Goal: Task Accomplishment & Management: Complete application form

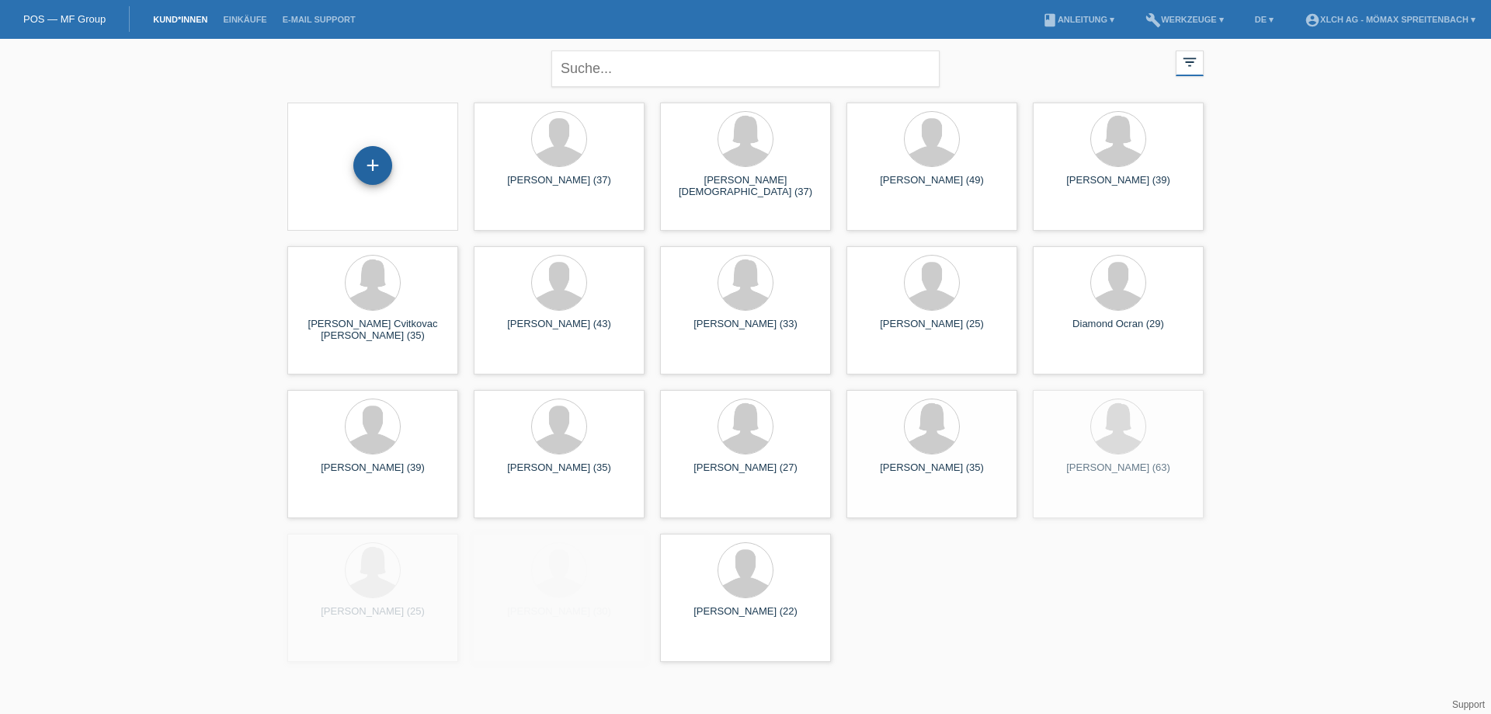
click at [375, 163] on div "+" at bounding box center [372, 165] width 39 height 39
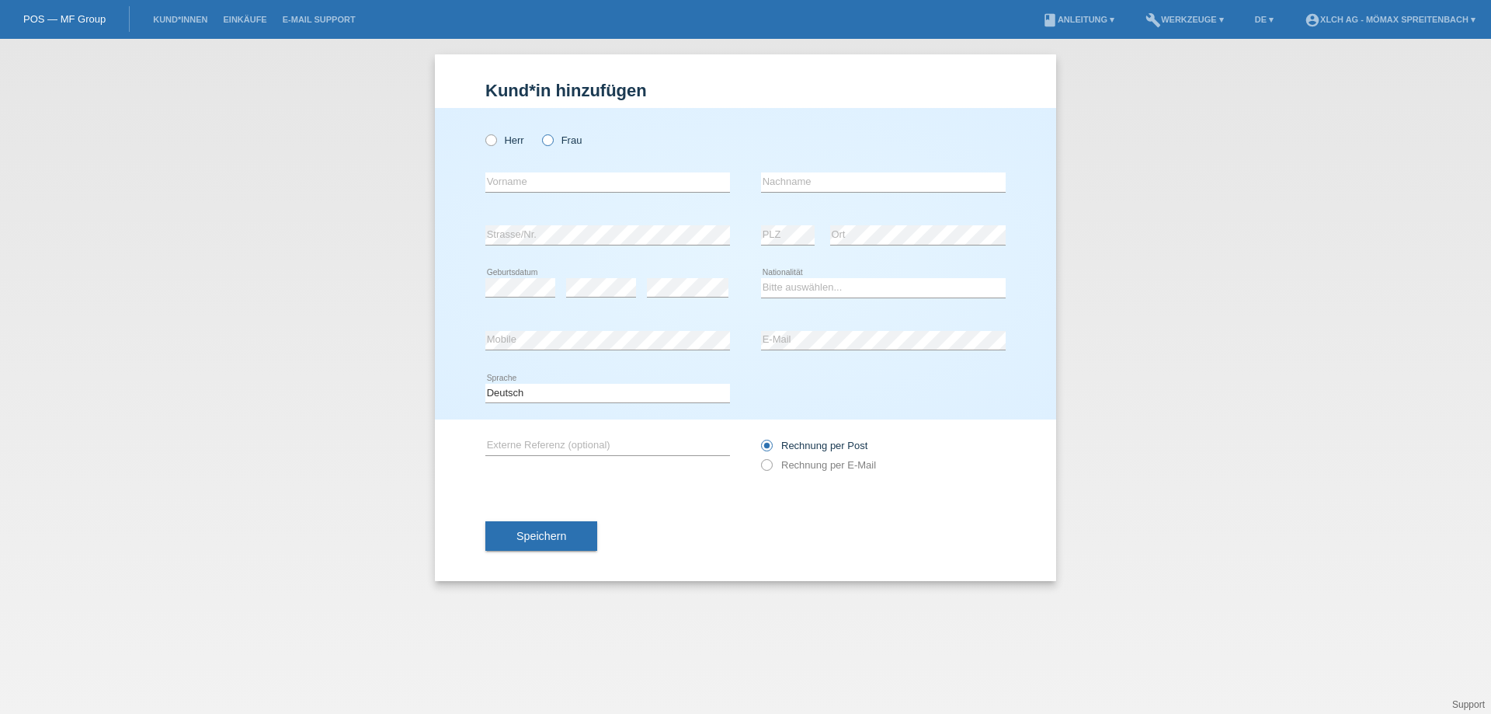
click at [540, 132] on icon at bounding box center [540, 132] width 0 height 0
click at [545, 142] on input "Frau" at bounding box center [547, 139] width 10 height 10
radio input "true"
click at [525, 182] on input "text" at bounding box center [607, 181] width 245 height 19
type input "Afrdita"
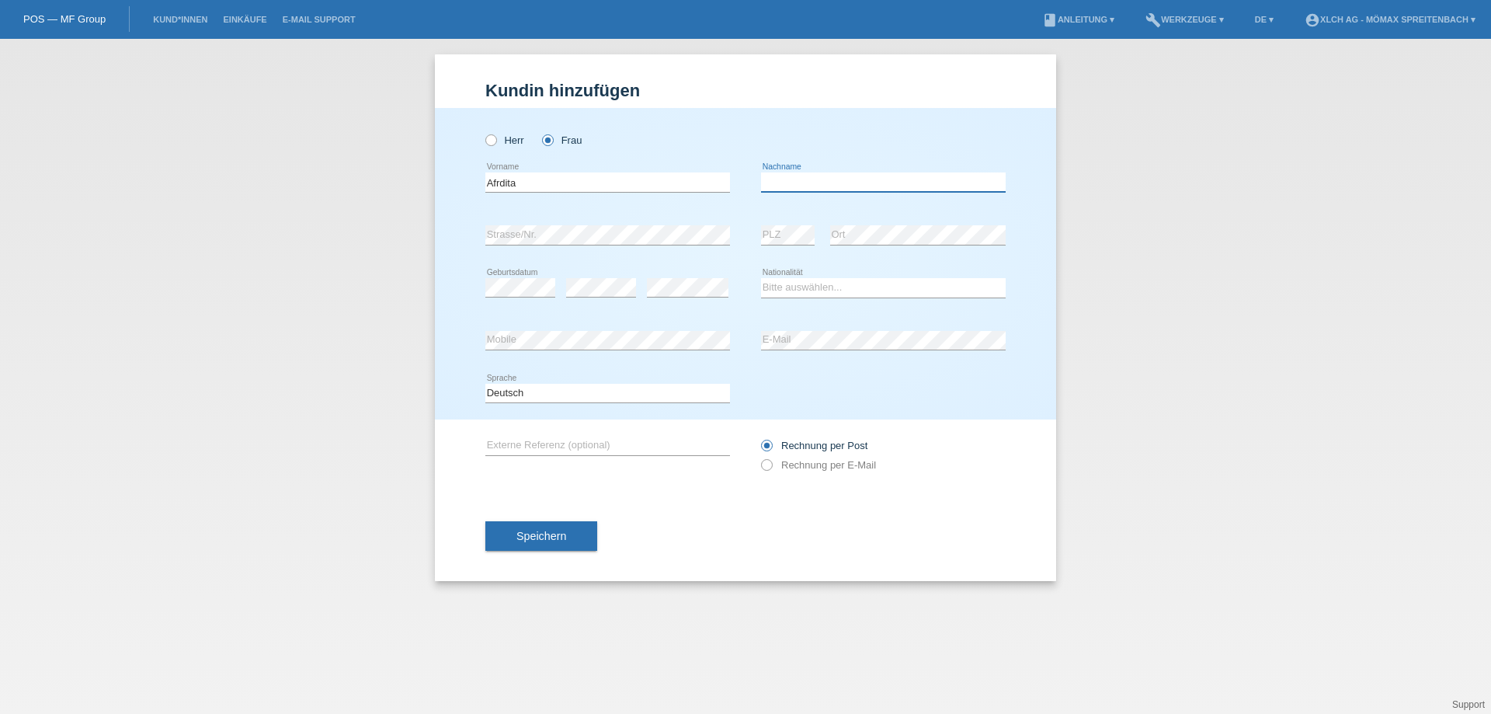
click at [811, 176] on input "text" at bounding box center [883, 181] width 245 height 19
type input ","
type input "Mehmedi"
click at [855, 290] on select "Bitte auswählen... Schweiz Deutschland Liechtenstein Österreich ------------ Af…" at bounding box center [883, 287] width 245 height 19
select select "CH"
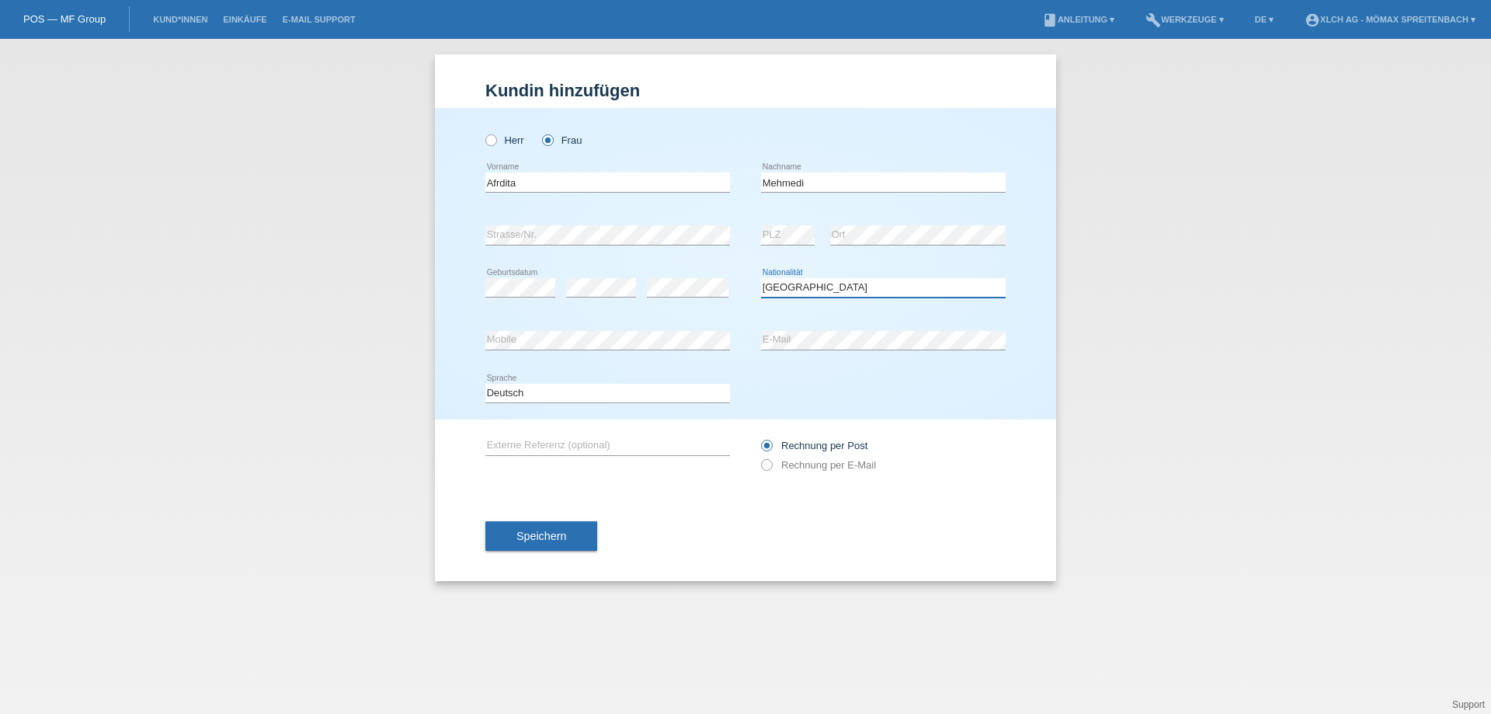
click at [761, 278] on select "Bitte auswählen... Schweiz Deutschland Liechtenstein Österreich ------------ Af…" at bounding box center [883, 287] width 245 height 19
click at [511, 533] on button "Speichern" at bounding box center [541, 536] width 112 height 30
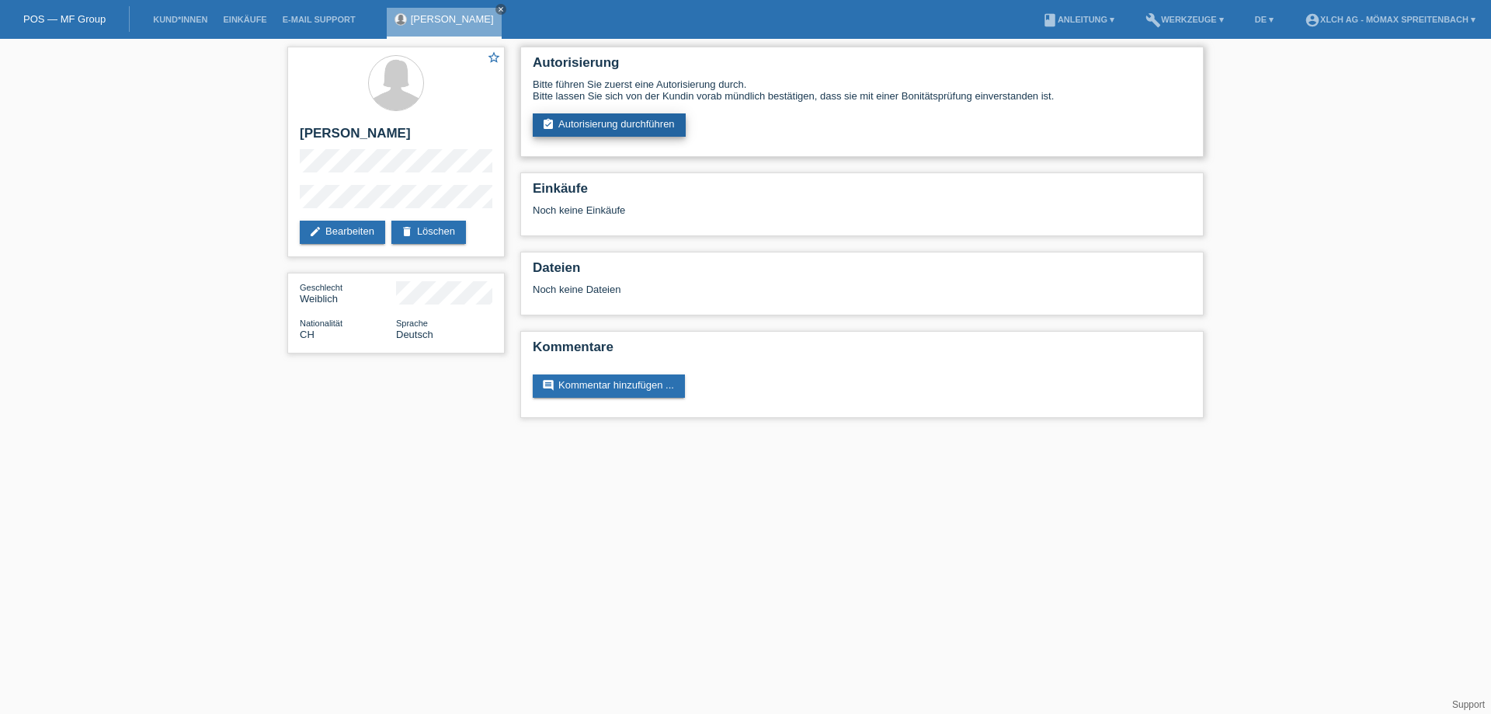
click at [646, 123] on link "assignment_turned_in Autorisierung durchführen" at bounding box center [609, 124] width 153 height 23
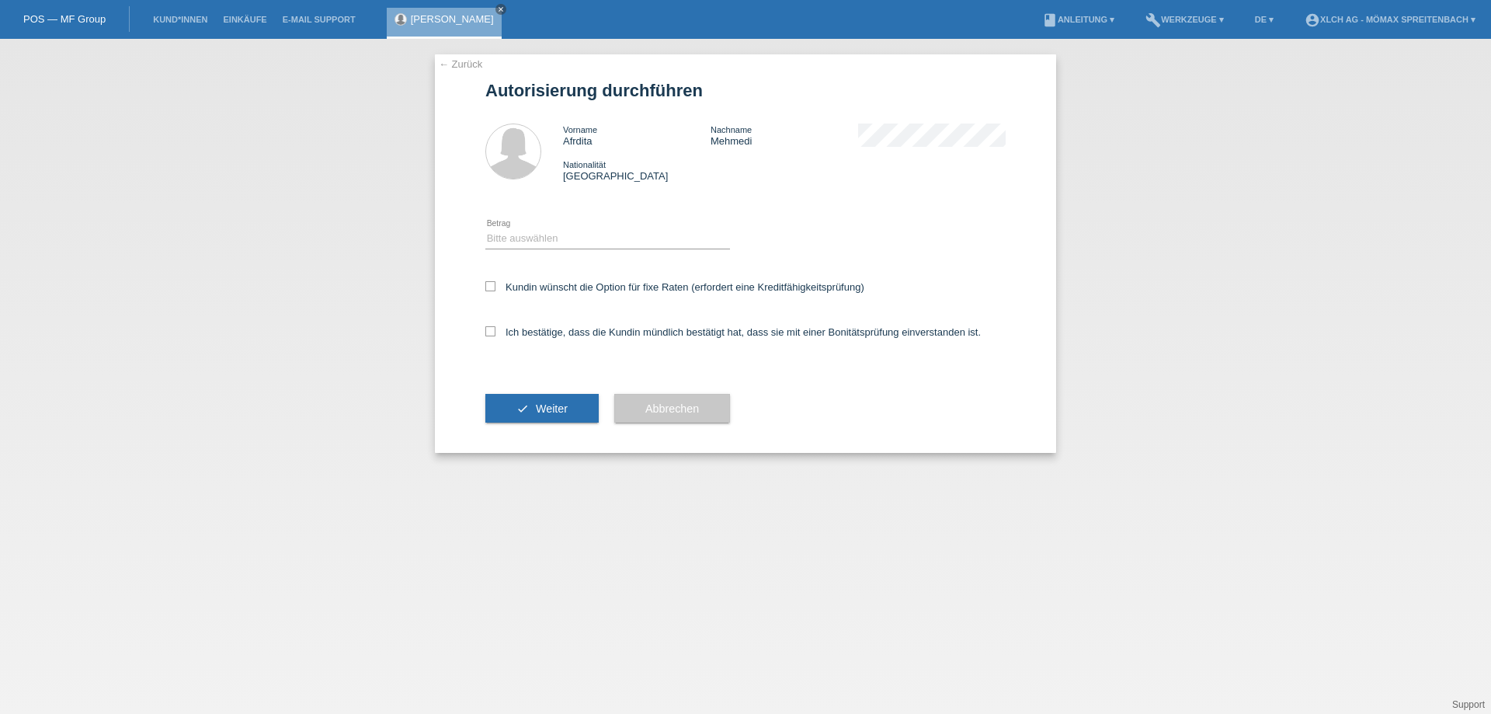
click at [501, 228] on div "Bitte auswählen CHF 1.00 - CHF 499.00 CHF 500.00 - CHF 1'999.00 CHF 2'000.00 - …" at bounding box center [607, 239] width 245 height 53
click at [517, 233] on select "Bitte auswählen CHF 1.00 - CHF 499.00 CHF 500.00 - CHF 1'999.00 CHF 2'000.00 - …" at bounding box center [607, 238] width 245 height 19
select select "2"
click at [485, 229] on select "Bitte auswählen CHF 1.00 - CHF 499.00 CHF 500.00 - CHF 1'999.00 CHF 2'000.00 - …" at bounding box center [607, 238] width 245 height 19
click at [491, 284] on icon at bounding box center [490, 286] width 10 height 10
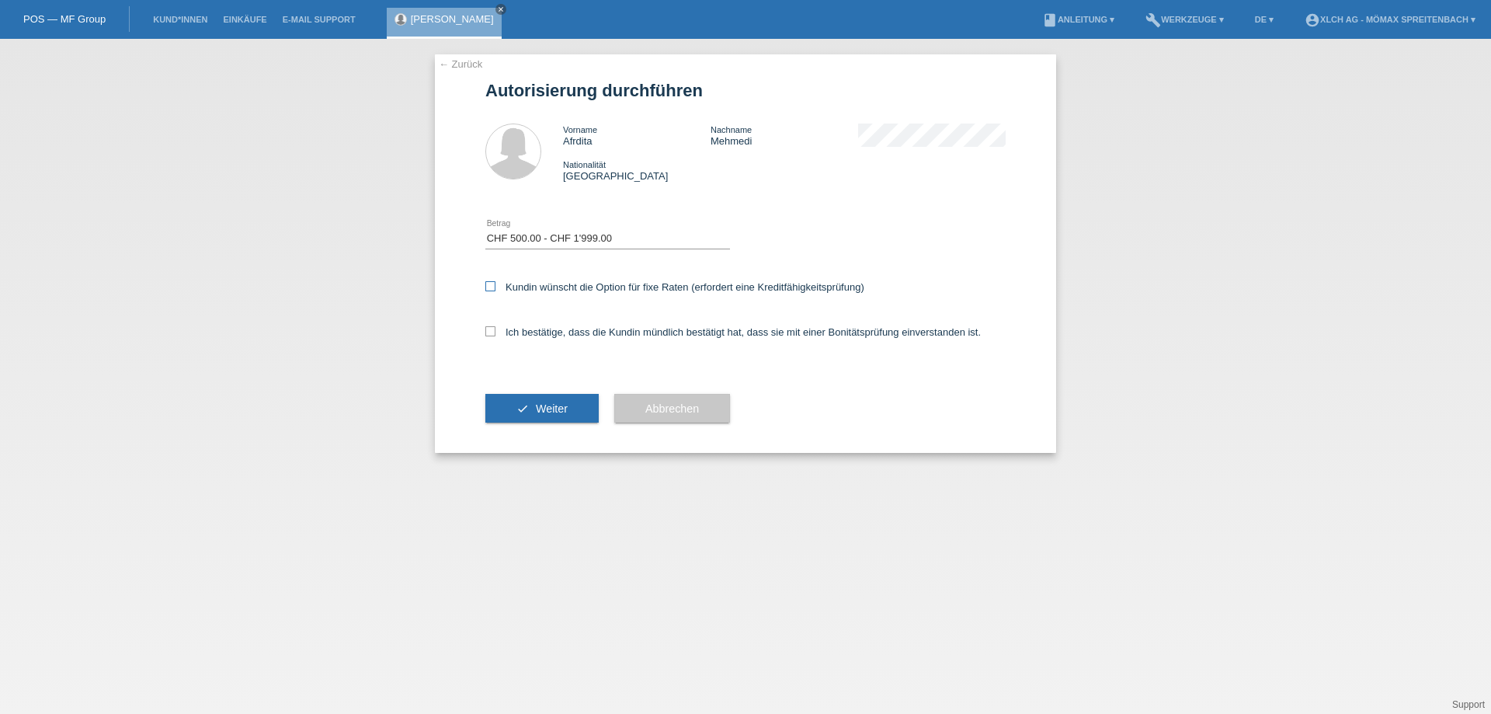
click at [491, 284] on input "Kundin wünscht die Option für fixe Raten (erfordert eine Kreditfähigkeitsprüfun…" at bounding box center [490, 286] width 10 height 10
checkbox input "true"
click at [492, 329] on icon at bounding box center [490, 331] width 10 height 10
click at [492, 329] on input "Ich bestätige, dass die Kundin mündlich bestätigt hat, dass sie mit einer Bonit…" at bounding box center [490, 331] width 10 height 10
checkbox input "true"
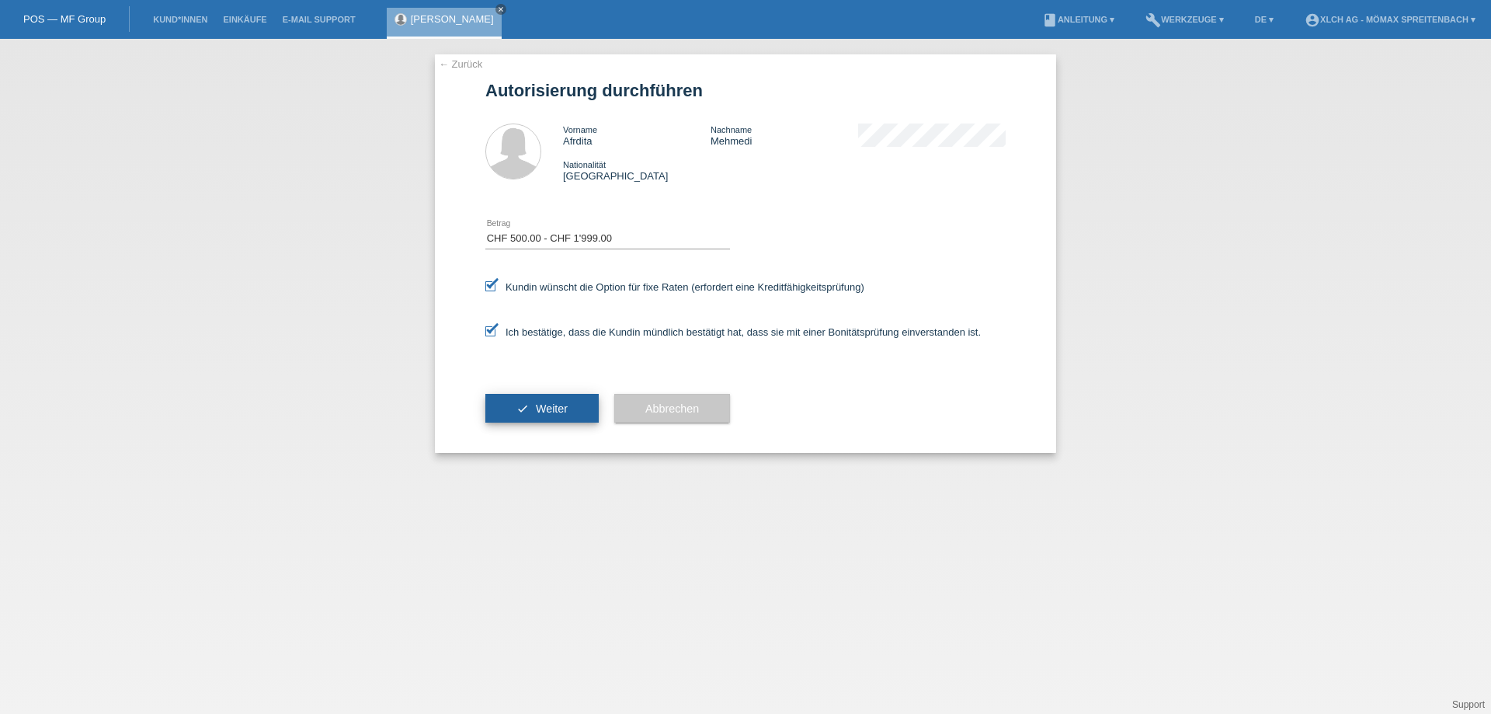
click at [539, 406] on span "Weiter" at bounding box center [552, 408] width 32 height 12
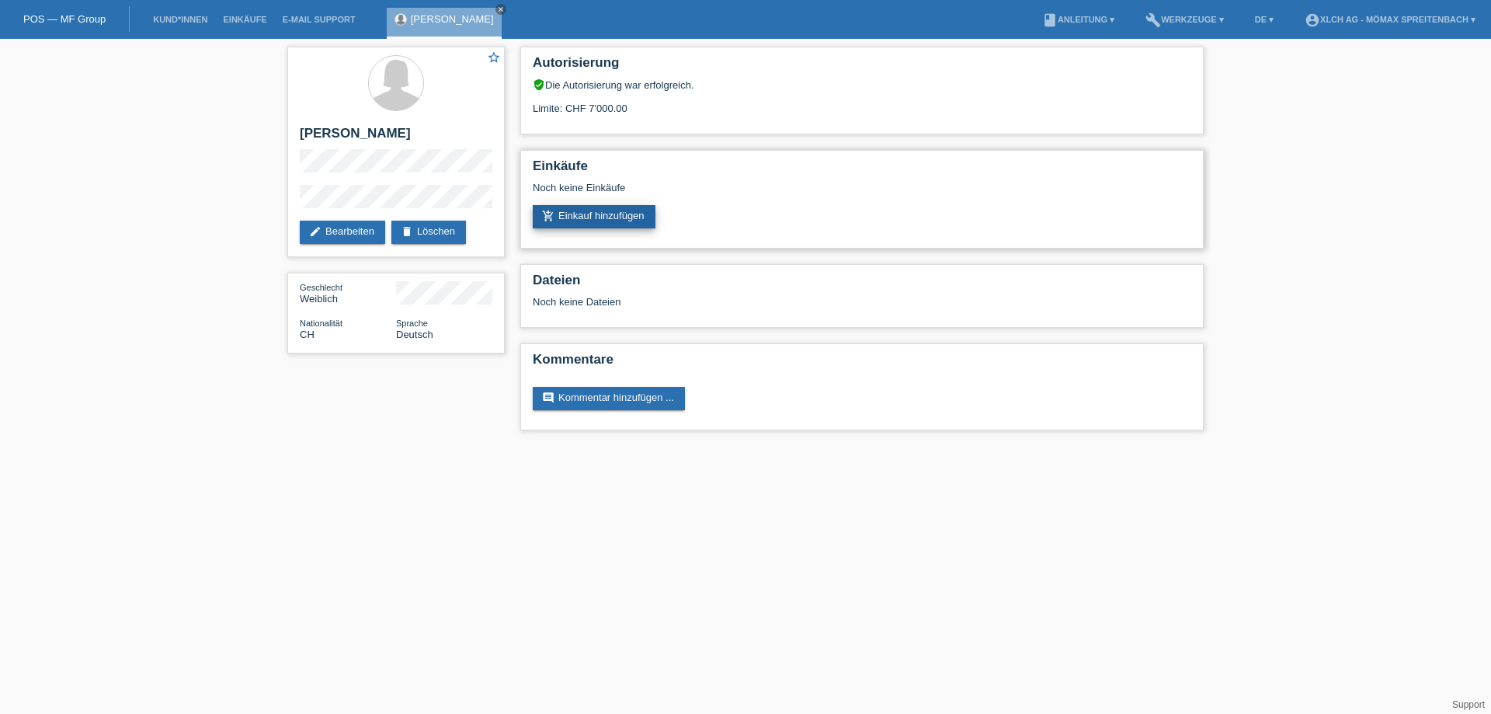
click at [598, 221] on link "add_shopping_cart Einkauf hinzufügen" at bounding box center [594, 216] width 123 height 23
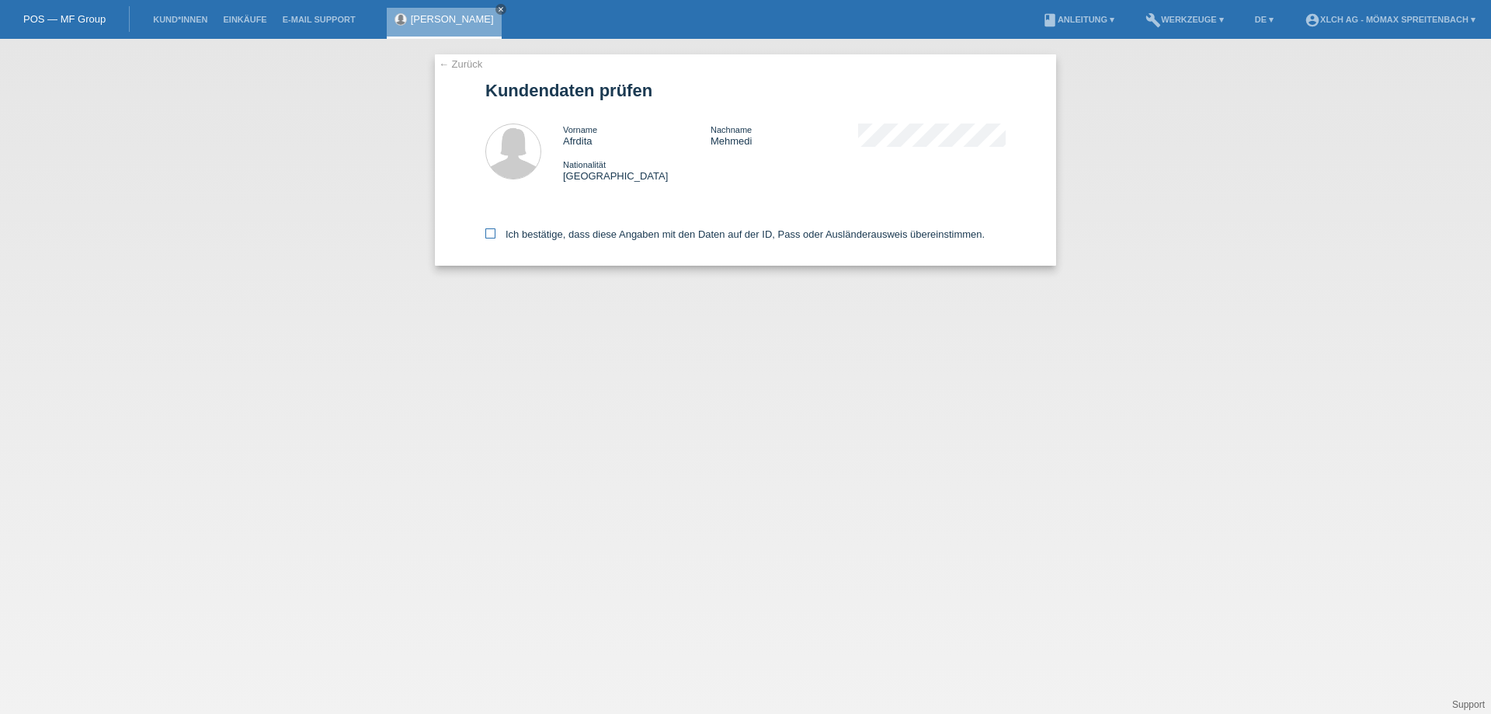
click at [490, 235] on icon at bounding box center [490, 233] width 10 height 10
click at [490, 235] on input "Ich bestätige, dass diese Angaben mit den Daten auf der ID, Pass oder Ausländer…" at bounding box center [490, 233] width 10 height 10
checkbox input "true"
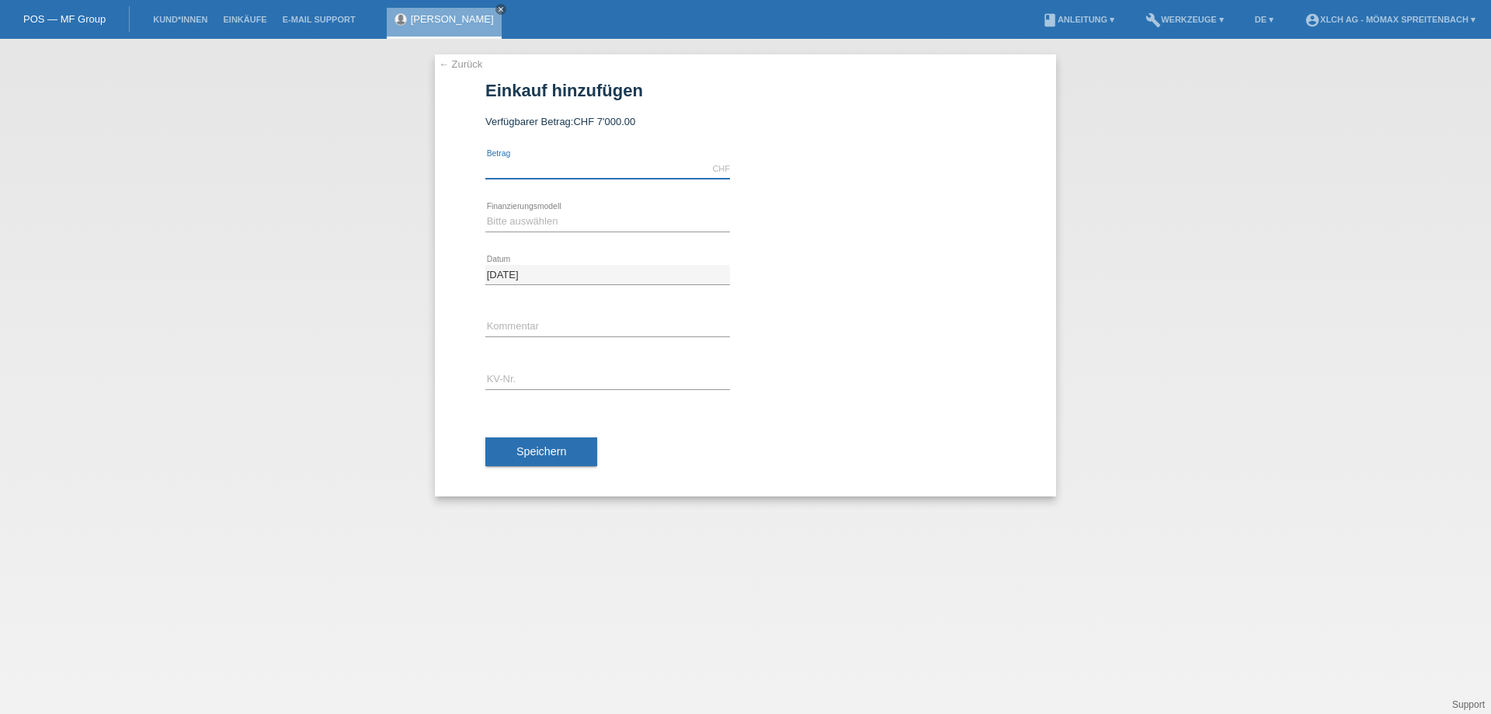
click at [555, 165] on input "text" at bounding box center [607, 168] width 245 height 19
type input "1867.00"
click at [623, 219] on select "Bitte auswählen Kauf auf Rechnung mit Teilzahlungsoption Fixe Raten - Zinsübern…" at bounding box center [607, 221] width 245 height 19
select select "113"
click at [485, 212] on select "Bitte auswählen Kauf auf Rechnung mit Teilzahlungsoption Fixe Raten - Zinsübern…" at bounding box center [607, 221] width 245 height 19
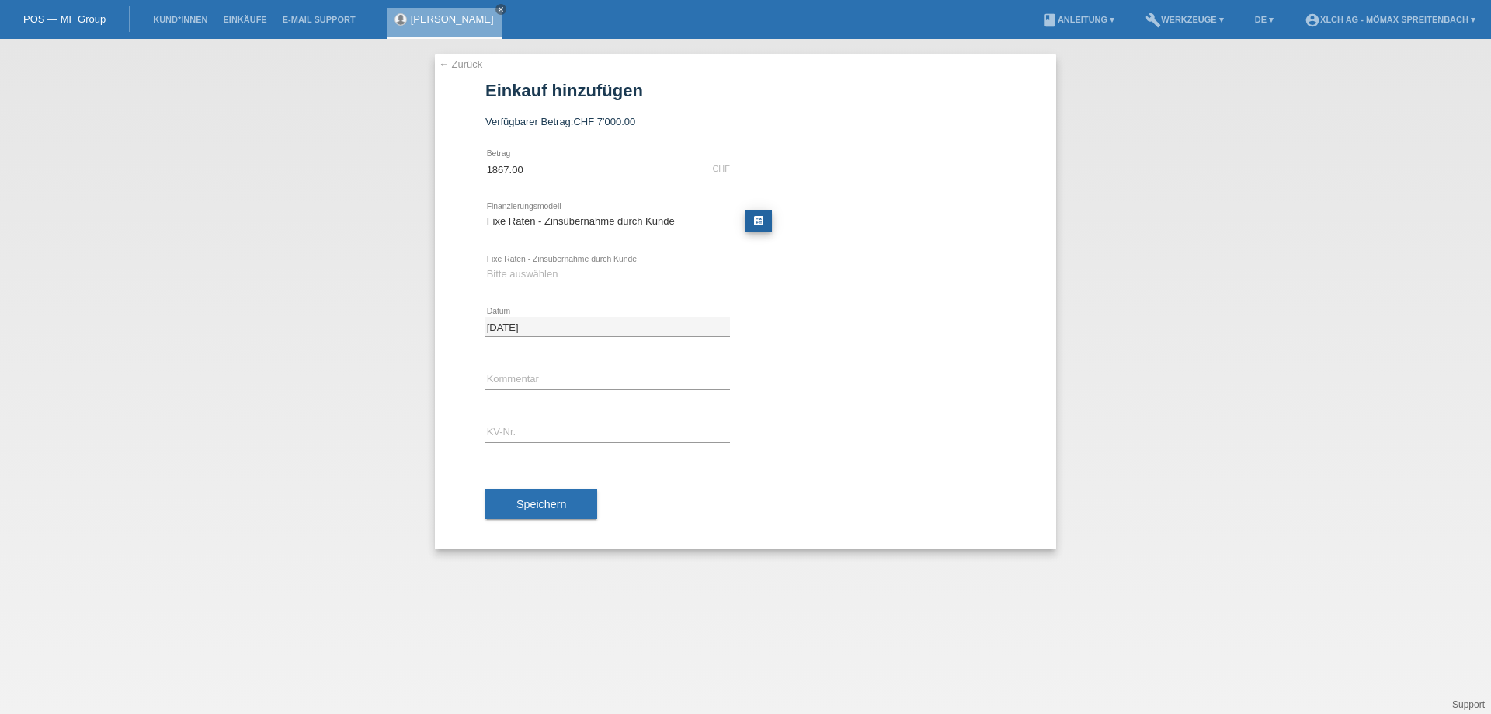
click at [762, 218] on link "calculate" at bounding box center [759, 221] width 26 height 22
type input "1867.00"
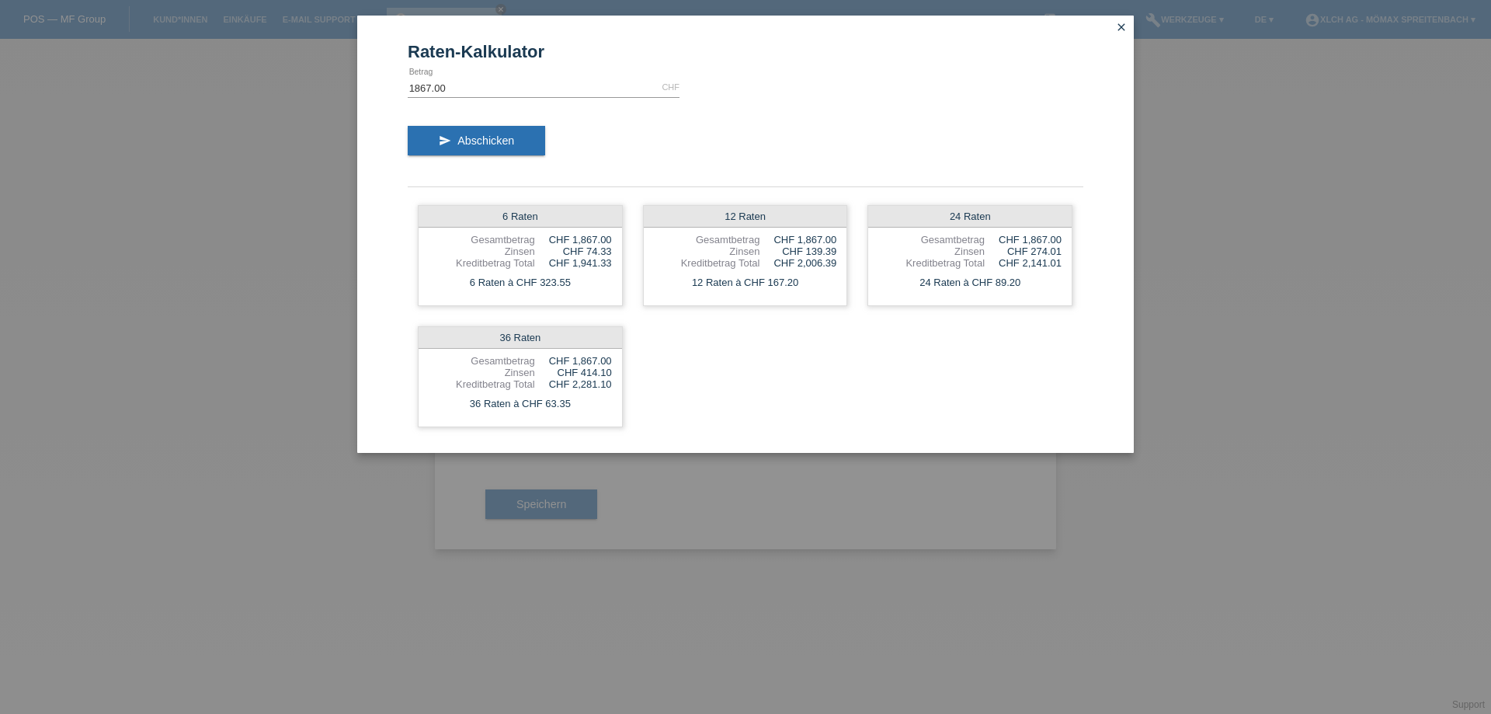
click at [1121, 26] on icon "close" at bounding box center [1121, 27] width 12 height 12
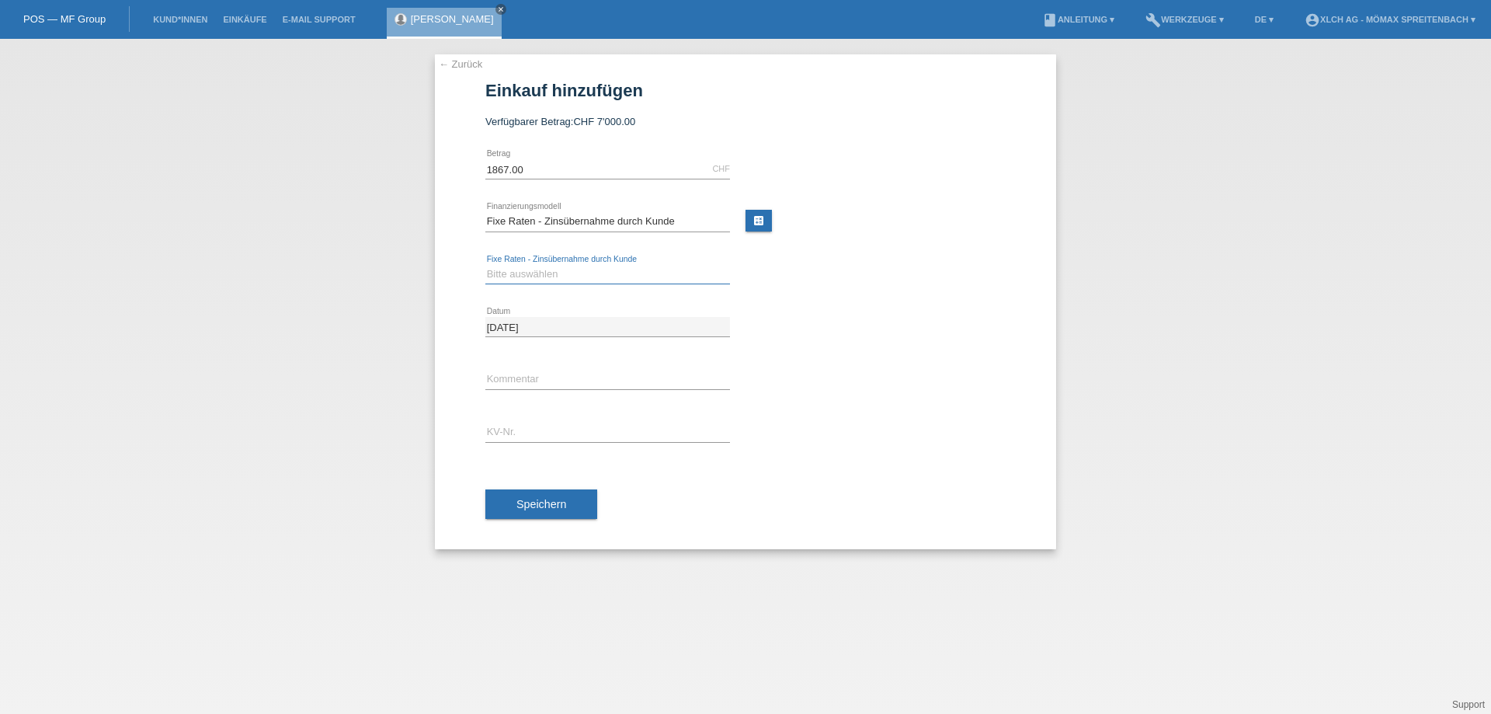
click at [557, 275] on select "Bitte auswählen 6 Raten 12 Raten 24 Raten 36 Raten" at bounding box center [607, 274] width 245 height 19
select select "326"
click at [485, 265] on select "Bitte auswählen 6 Raten 12 Raten 24 Raten 36 Raten" at bounding box center [607, 274] width 245 height 19
click at [441, 22] on link "[PERSON_NAME]" at bounding box center [452, 19] width 83 height 12
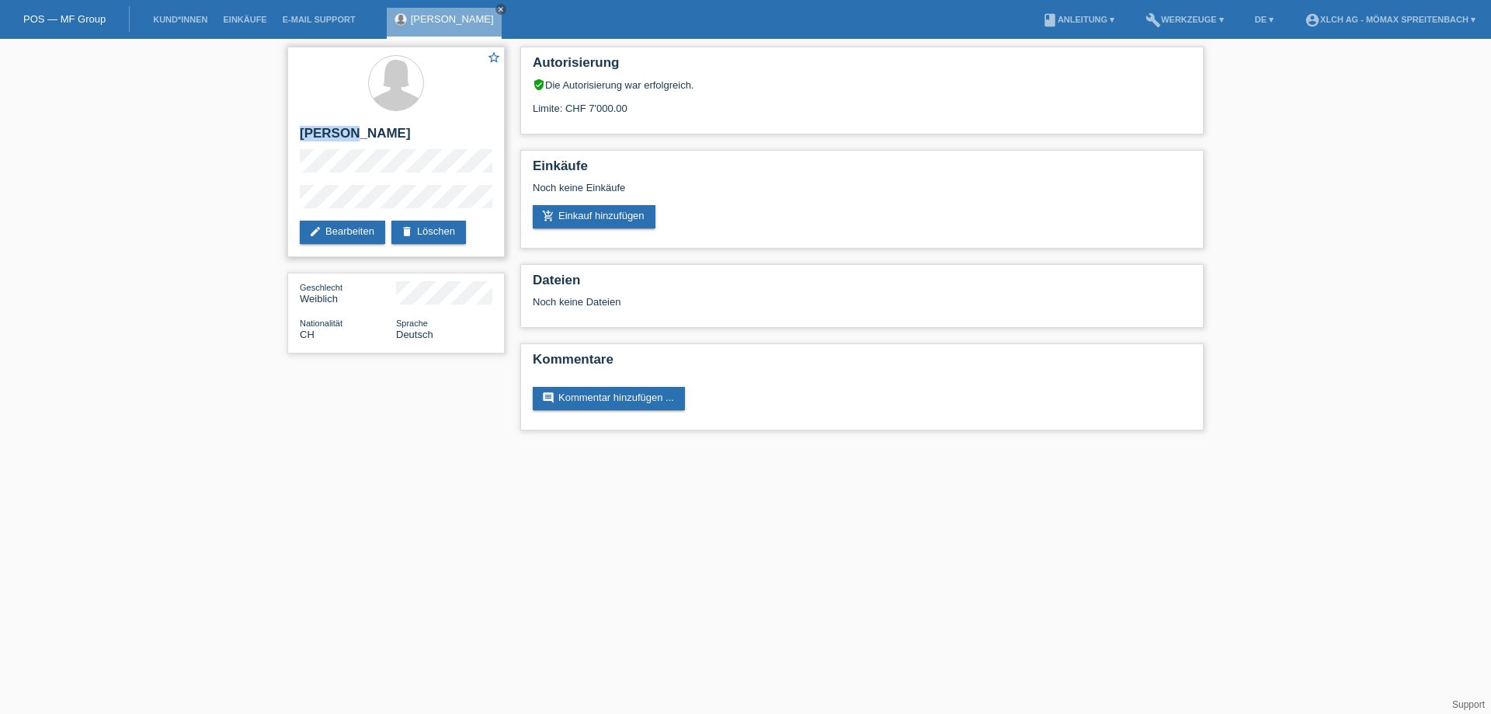
drag, startPoint x: 302, startPoint y: 129, endPoint x: 341, endPoint y: 132, distance: 39.0
click at [341, 132] on h2 "[PERSON_NAME]" at bounding box center [396, 137] width 193 height 23
copy h2 "Afrdita"
click at [611, 218] on link "add_shopping_cart Einkauf hinzufügen" at bounding box center [594, 216] width 123 height 23
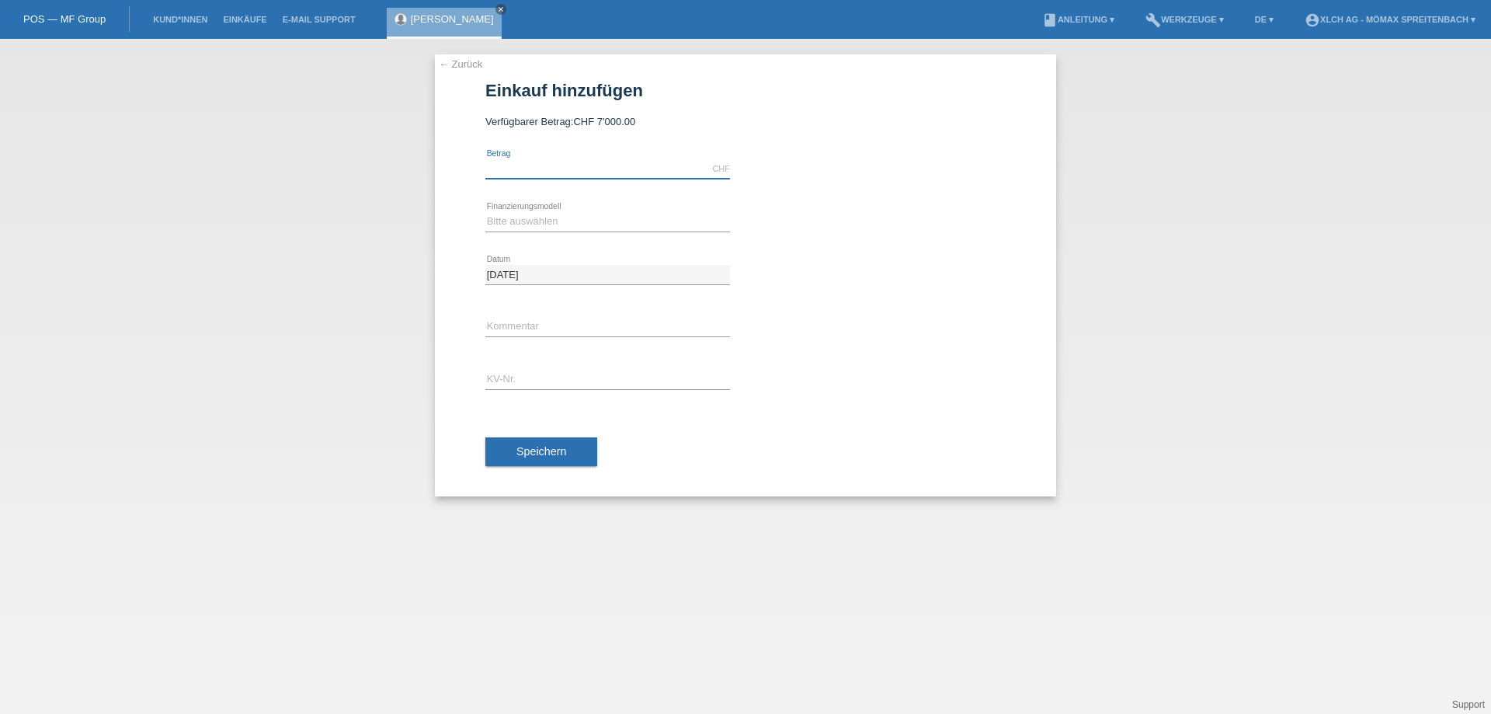
click at [539, 159] on input "text" at bounding box center [607, 168] width 245 height 19
type input "1806.50"
click at [562, 229] on select "Bitte auswählen Kauf auf Rechnung mit Teilzahlungsoption Fixe Raten - Zinsübern…" at bounding box center [607, 221] width 245 height 19
select select "113"
click at [485, 212] on select "Bitte auswählen Kauf auf Rechnung mit Teilzahlungsoption Fixe Raten - Zinsübern…" at bounding box center [607, 221] width 245 height 19
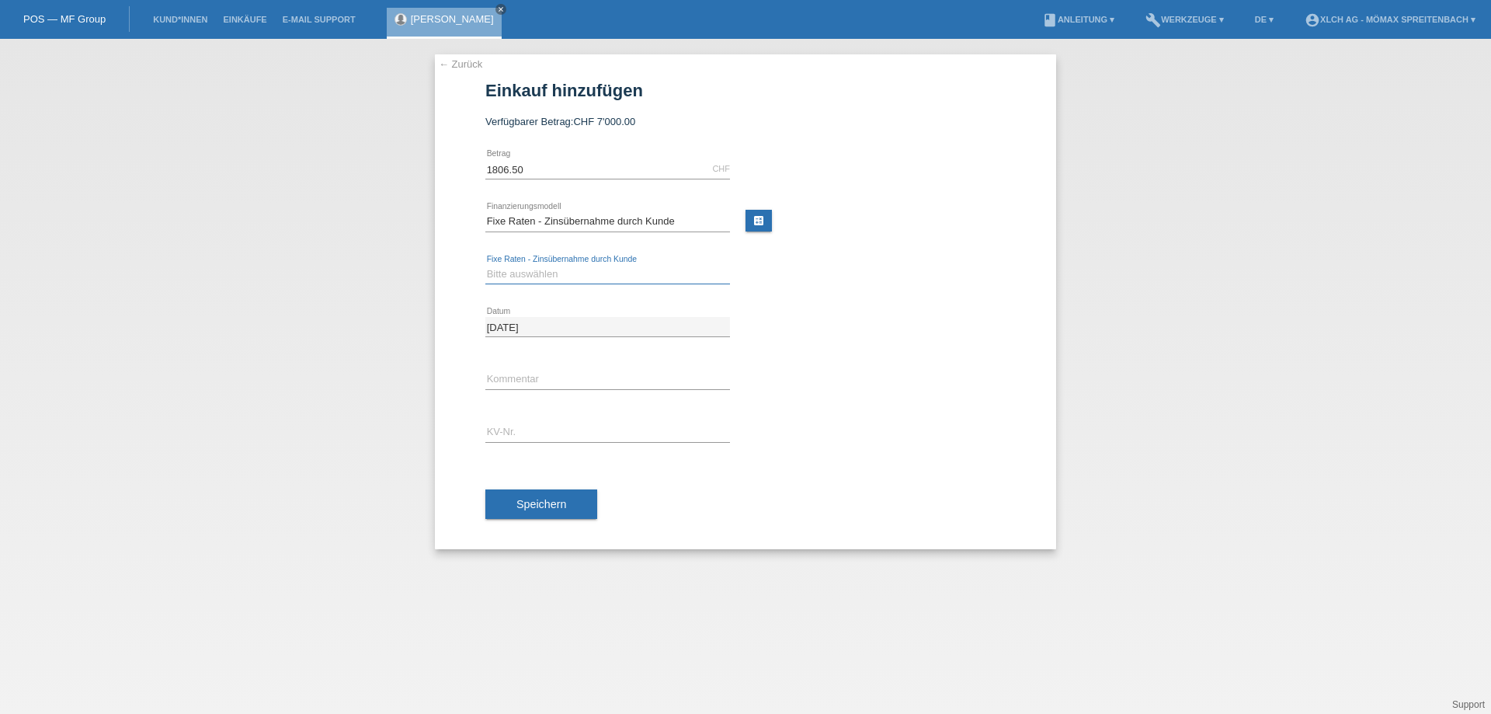
click at [561, 275] on select "Bitte auswählen 6 Raten 12 Raten 24 Raten 36 Raten" at bounding box center [607, 274] width 245 height 19
select select "326"
click at [485, 265] on select "Bitte auswählen 6 Raten 12 Raten 24 Raten 36 Raten" at bounding box center [607, 274] width 245 height 19
click at [549, 426] on input "text" at bounding box center [607, 432] width 245 height 19
type input "ASMVRA"
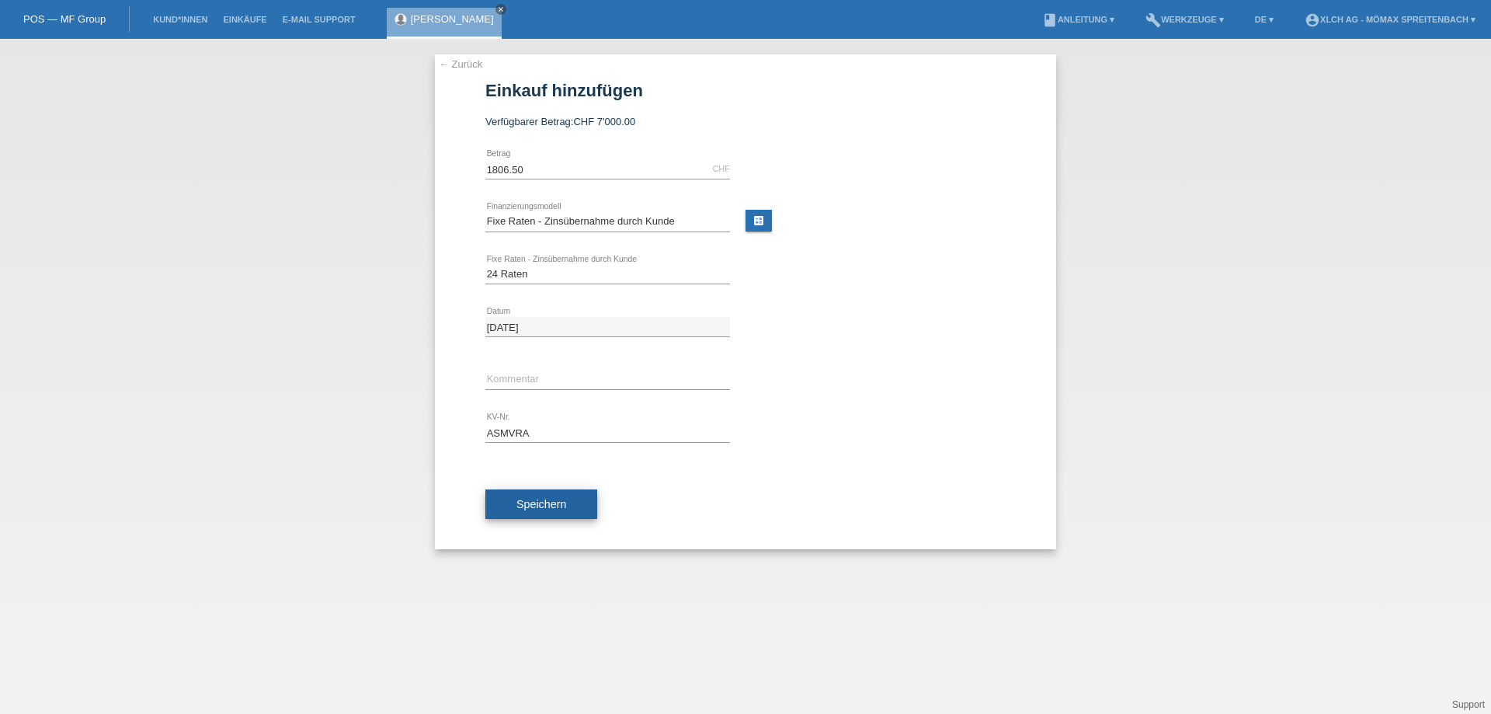
click at [560, 505] on span "Speichern" at bounding box center [542, 504] width 50 height 12
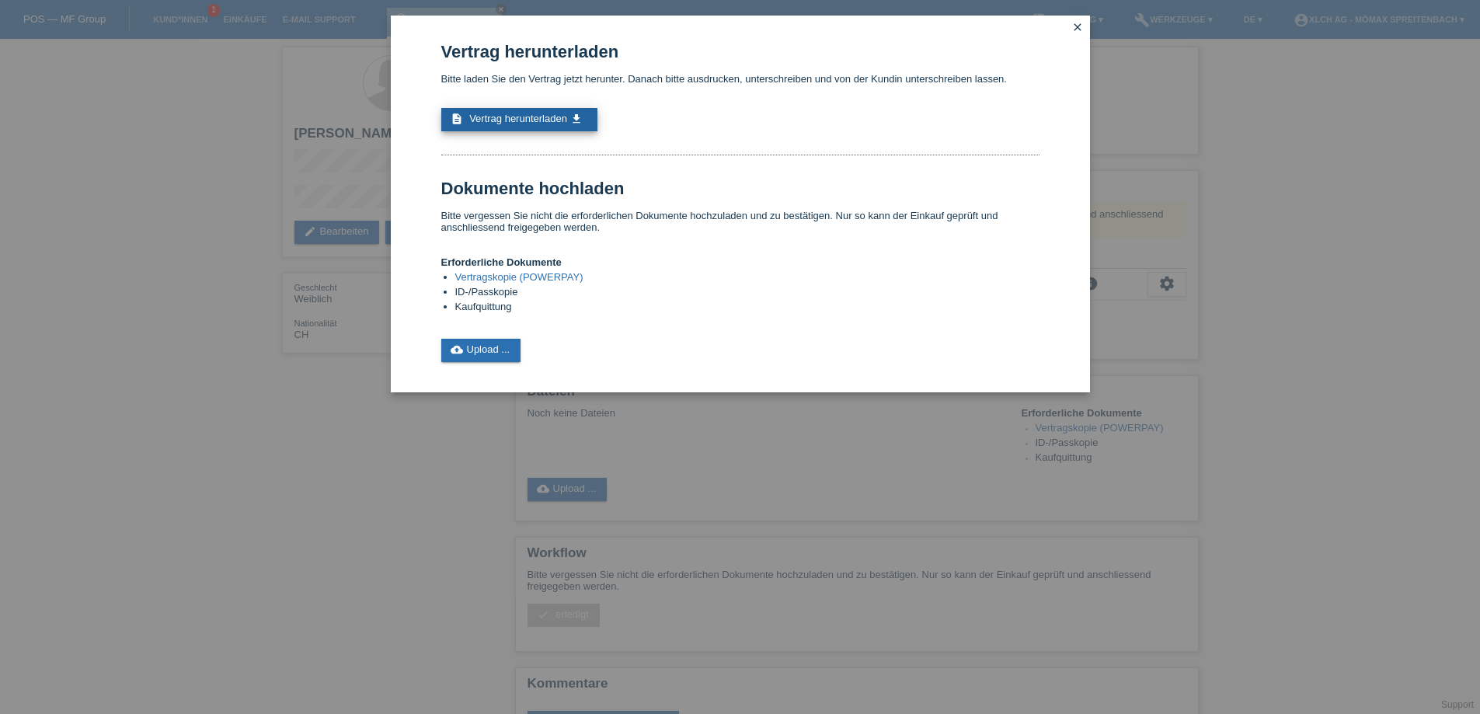
click at [506, 117] on span "Vertrag herunterladen" at bounding box center [518, 119] width 98 height 12
click at [485, 347] on link "cloud_upload Upload ..." at bounding box center [481, 350] width 80 height 23
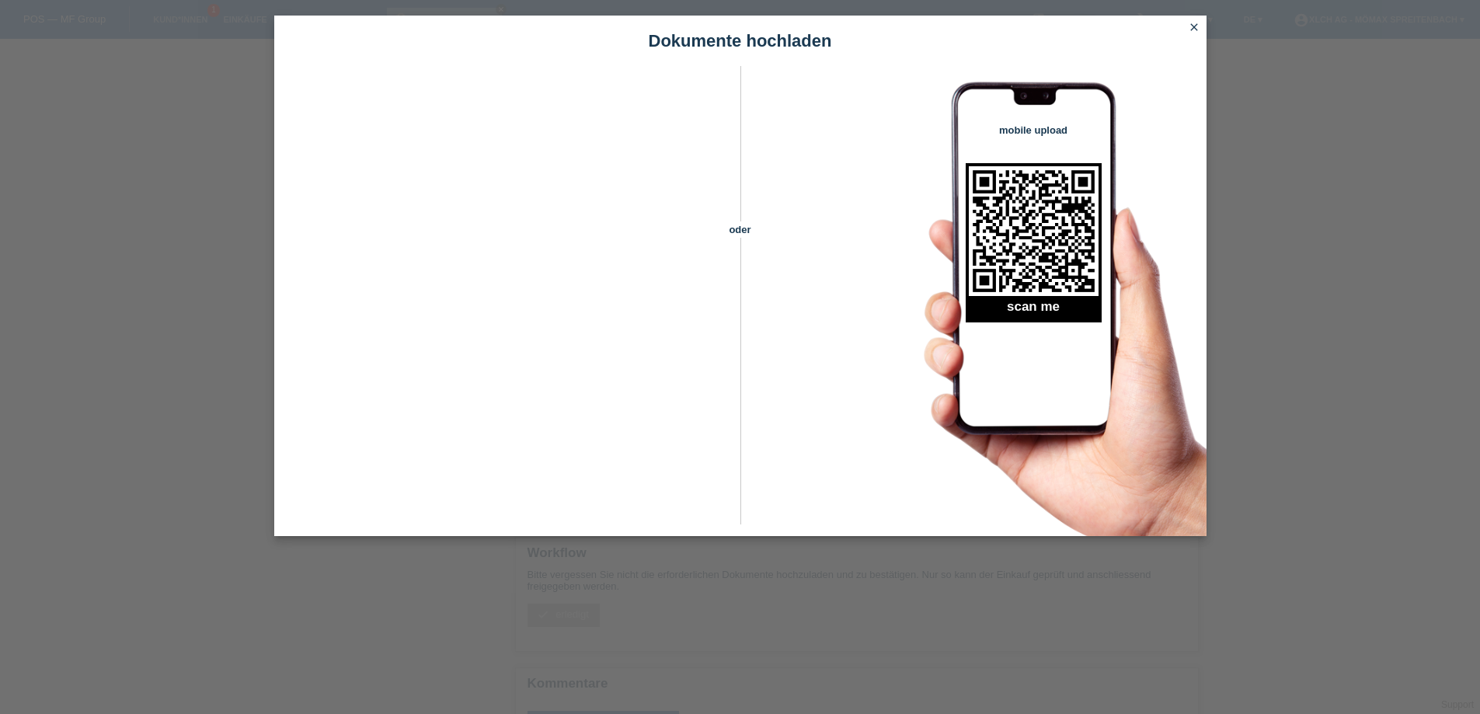
click at [1191, 24] on icon "close" at bounding box center [1194, 27] width 12 height 12
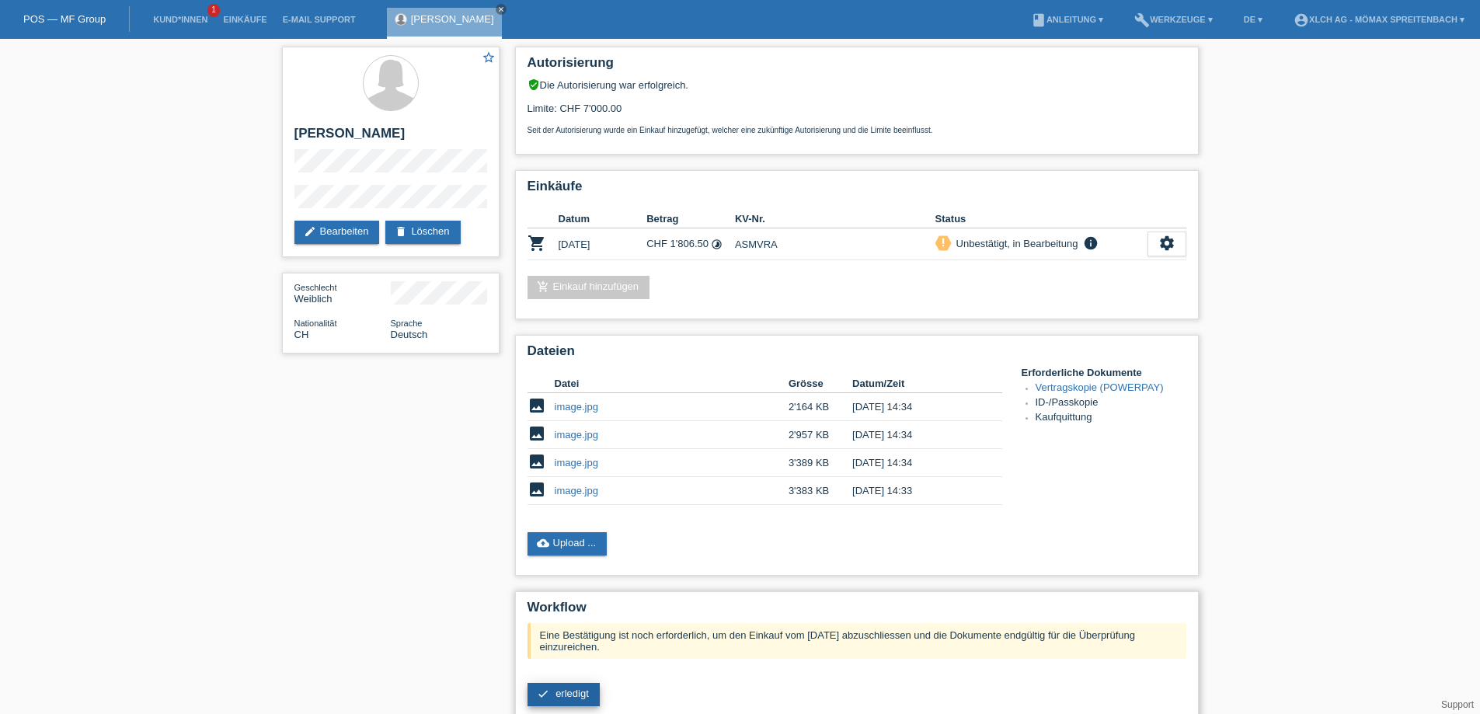
click at [561, 697] on span "erledigt" at bounding box center [571, 693] width 33 height 12
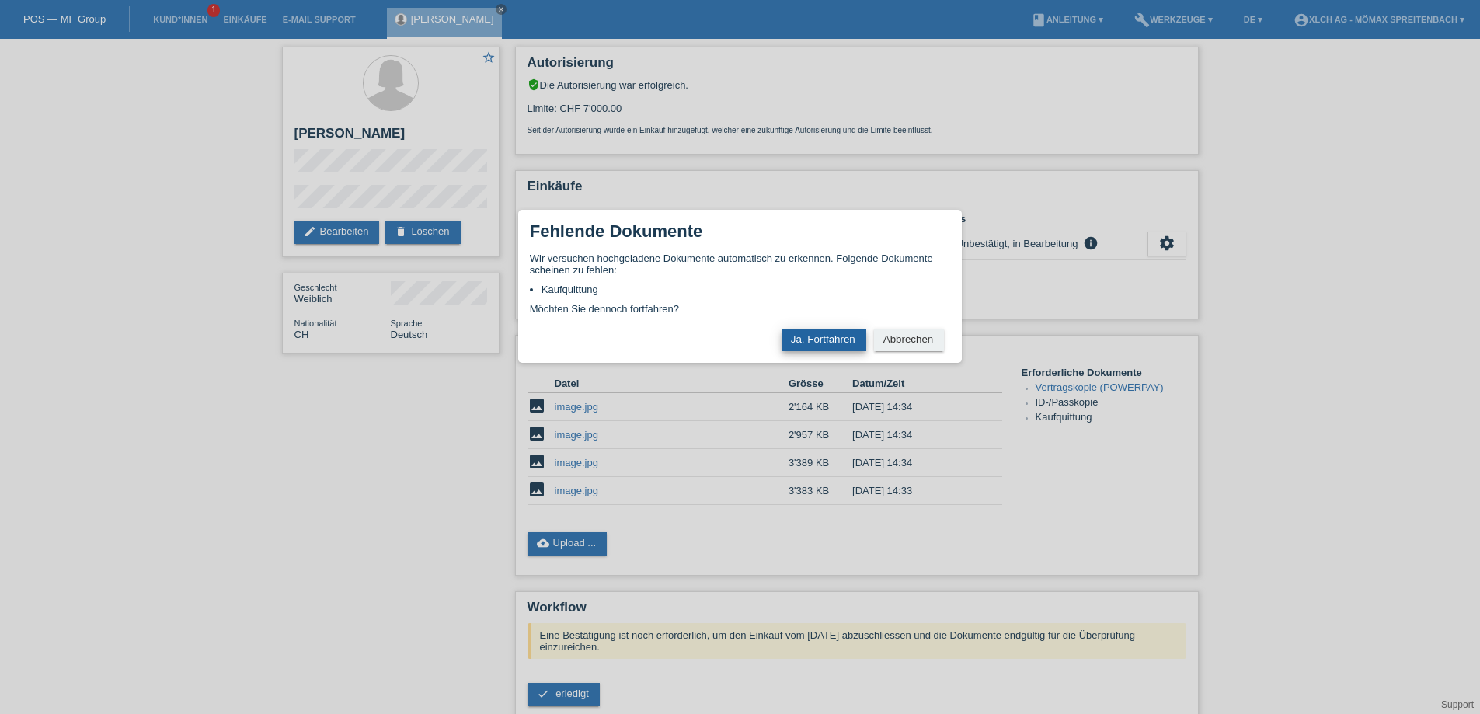
click at [804, 336] on button "Ja, Fortfahren" at bounding box center [823, 340] width 85 height 23
